Goal: Task Accomplishment & Management: Manage account settings

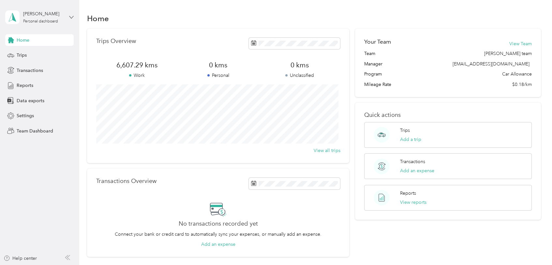
click at [71, 16] on icon at bounding box center [71, 17] width 5 height 5
click at [42, 53] on div "Team dashboard" at bounding box center [28, 51] width 35 height 7
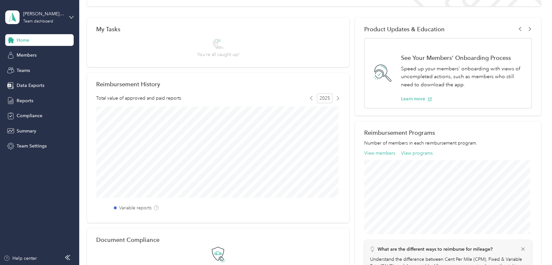
scroll to position [102, 0]
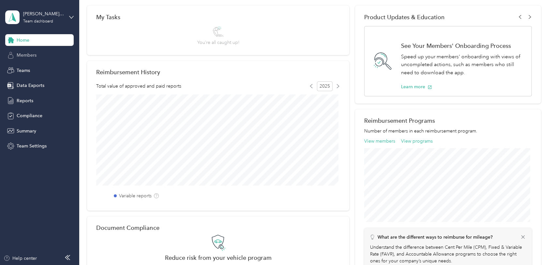
click at [31, 52] on span "Members" at bounding box center [27, 55] width 20 height 7
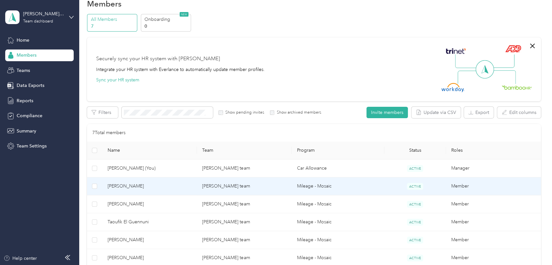
scroll to position [61, 0]
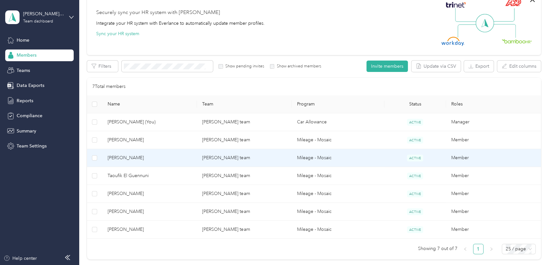
click at [137, 154] on span "[PERSON_NAME]" at bounding box center [150, 157] width 84 height 7
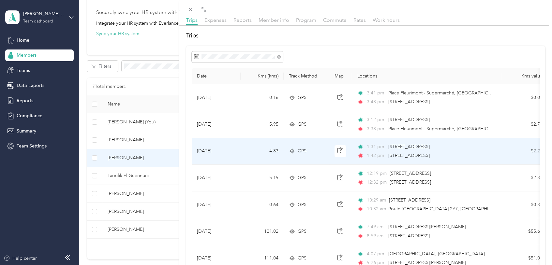
scroll to position [20, 0]
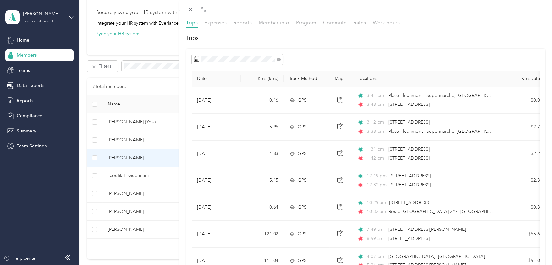
click at [130, 174] on div "[PERSON_NAME] Cruz Archive Trips Expenses Reports Member info Program Commute R…" at bounding box center [276, 132] width 552 height 265
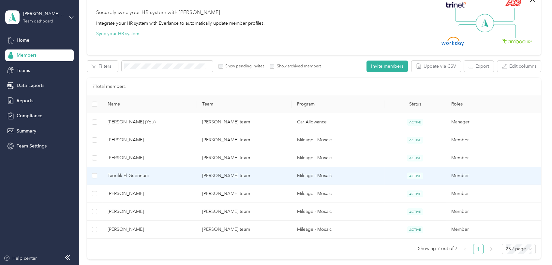
click at [130, 174] on span "Taoufik El Guennuni" at bounding box center [150, 175] width 84 height 7
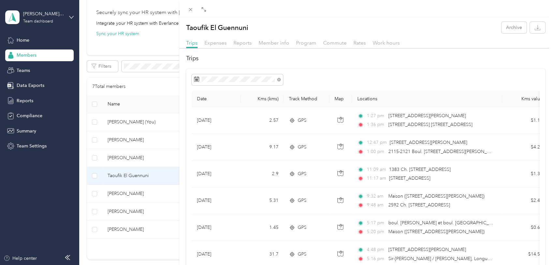
click at [120, 212] on div "Taoufik El Guennuni Archive Trips Expenses Reports Member info Program Commute …" at bounding box center [276, 132] width 552 height 265
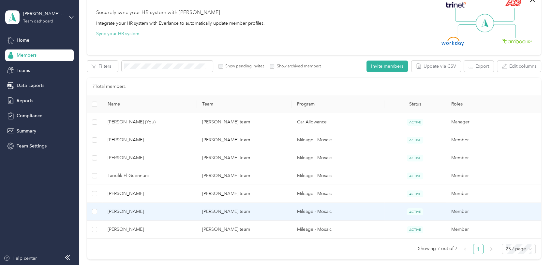
click at [120, 211] on span "[PERSON_NAME]" at bounding box center [150, 211] width 84 height 7
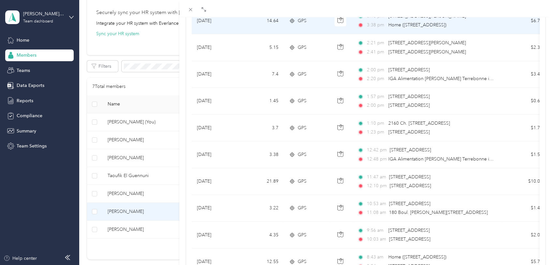
scroll to position [112, 0]
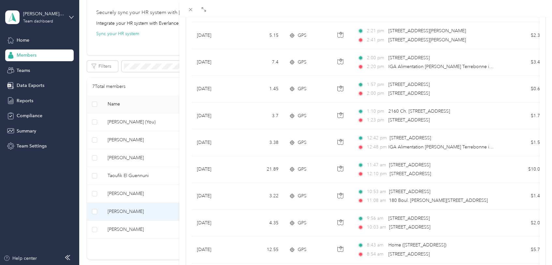
click at [120, 191] on div "[PERSON_NAME] Archive Trips Expenses Reports Member info Program Commute Rates …" at bounding box center [276, 132] width 552 height 265
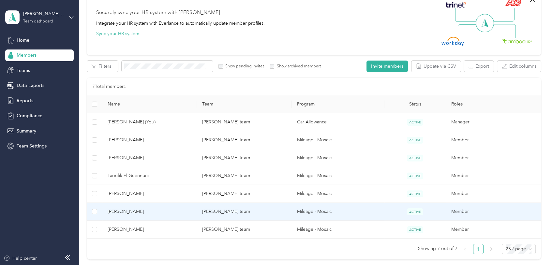
scroll to position [65, 0]
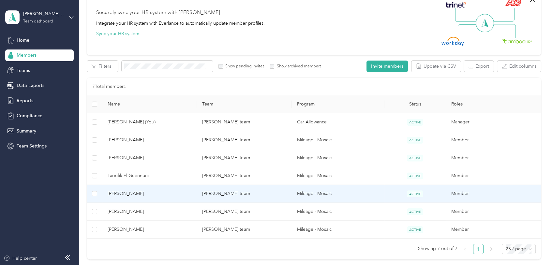
click at [137, 191] on span "[PERSON_NAME]" at bounding box center [150, 193] width 84 height 7
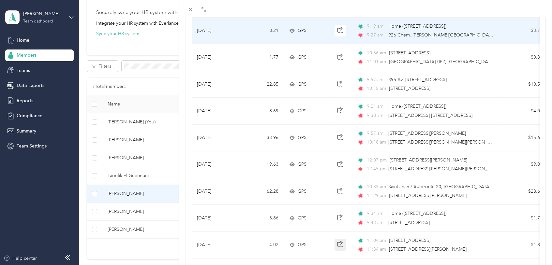
scroll to position [285, 0]
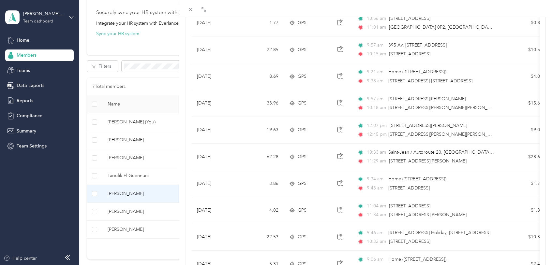
click at [126, 156] on div "[PERSON_NAME] Archive Trips Expenses Reports Member info Program Commute Rates …" at bounding box center [276, 132] width 552 height 265
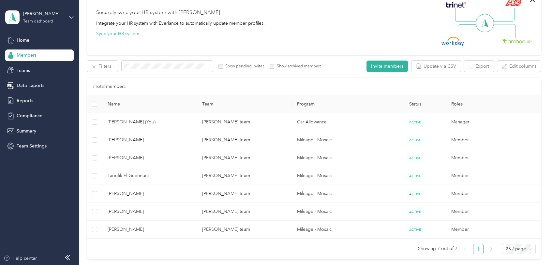
scroll to position [65, 0]
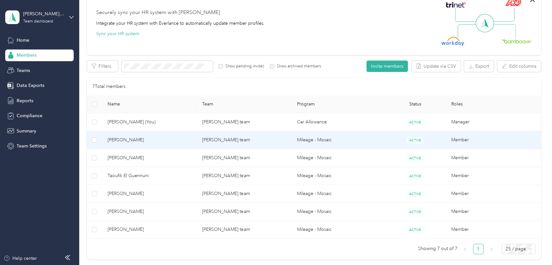
click at [132, 137] on span "[PERSON_NAME]" at bounding box center [150, 140] width 84 height 7
